Goal: Information Seeking & Learning: Learn about a topic

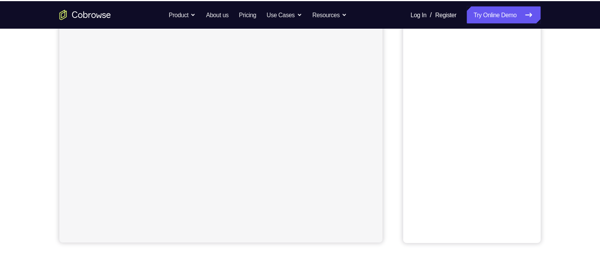
scroll to position [141, 0]
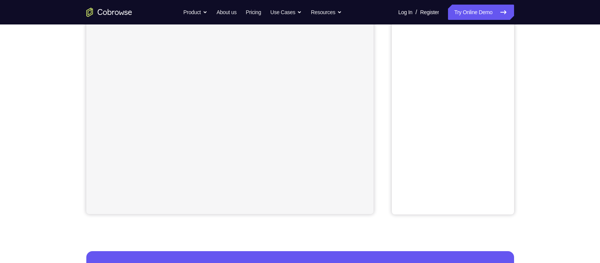
drag, startPoint x: 486, startPoint y: 15, endPoint x: 380, endPoint y: 102, distance: 137.0
click at [380, 102] on div "Your Support Agent Your Customer Web iOS Android" at bounding box center [300, 73] width 428 height 282
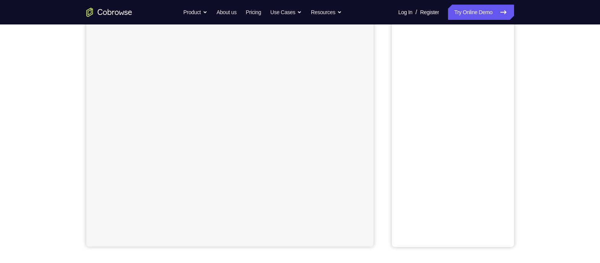
scroll to position [56, 0]
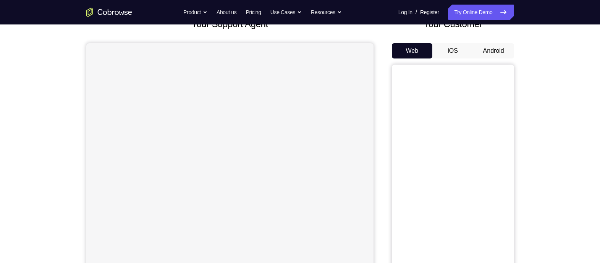
click at [480, 46] on button "Android" at bounding box center [493, 50] width 41 height 15
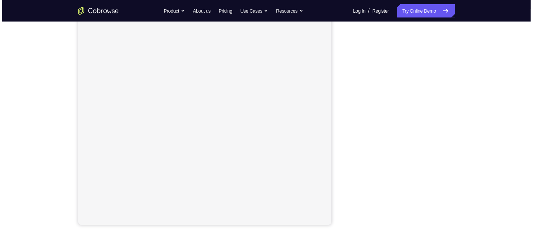
scroll to position [100, 0]
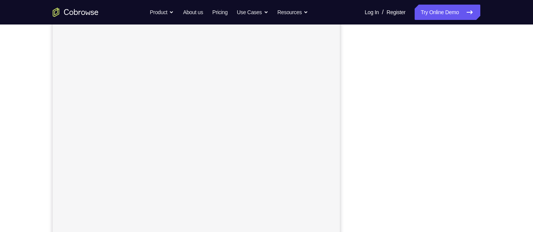
drag, startPoint x: 561, startPoint y: 2, endPoint x: 356, endPoint y: 81, distance: 220.2
click at [356, 81] on div "Your Support Agent Your Customer Web iOS Android" at bounding box center [267, 114] width 428 height 282
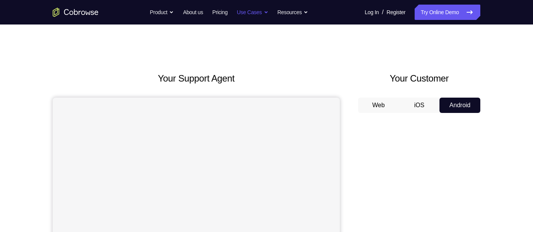
scroll to position [0, 0]
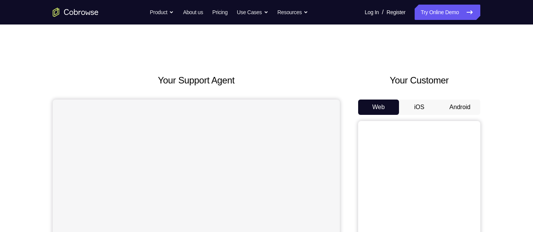
scroll to position [15, 0]
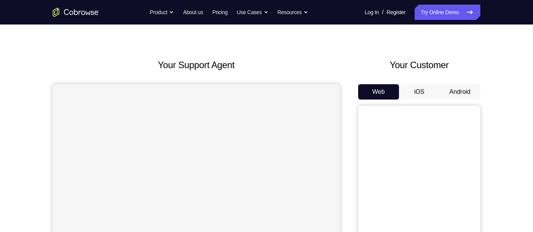
click at [453, 91] on button "Android" at bounding box center [460, 91] width 41 height 15
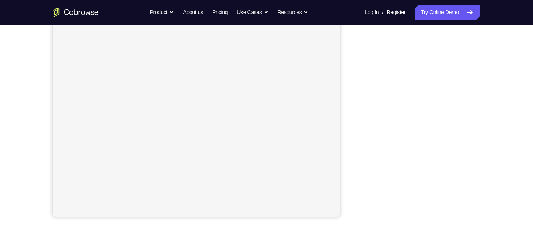
scroll to position [143, 0]
